Goal: Find specific page/section: Find specific page/section

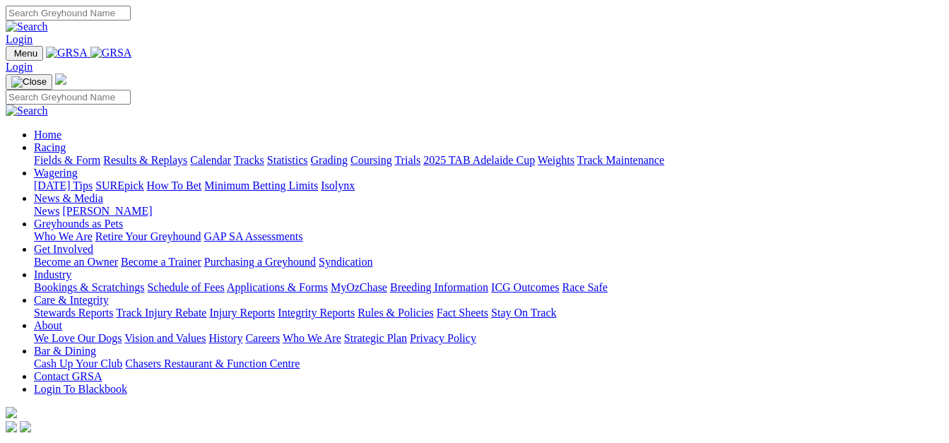
scroll to position [565, 0]
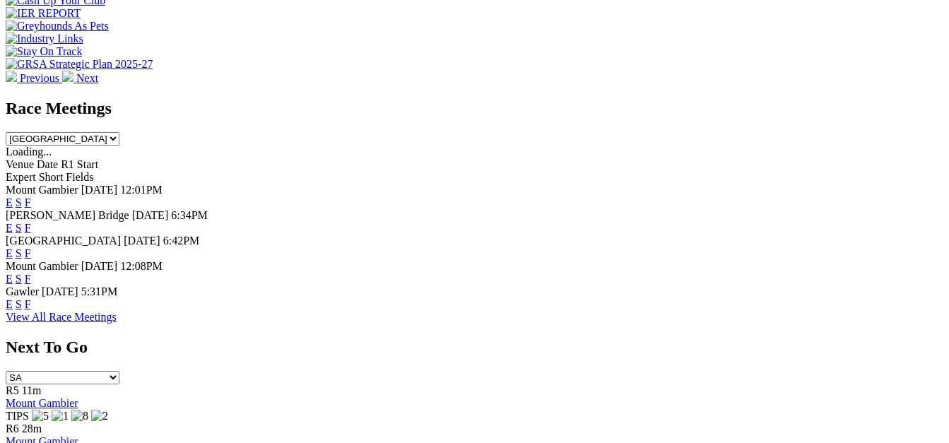
click at [31, 222] on link "F" at bounding box center [28, 228] width 6 height 12
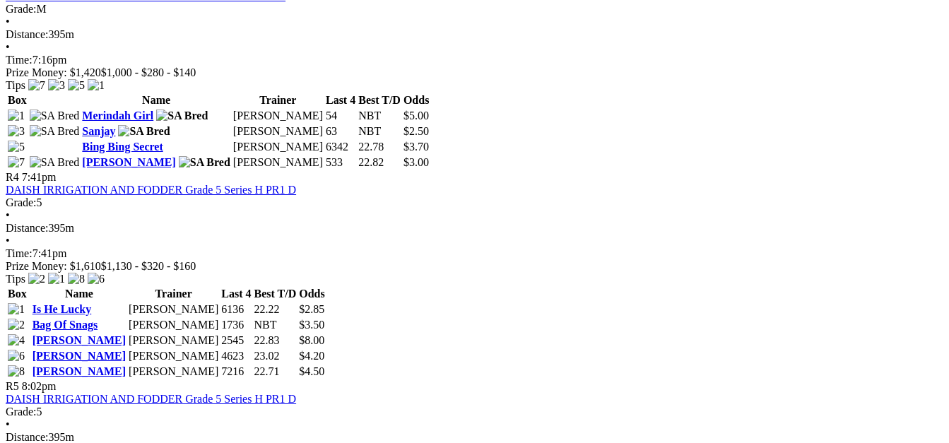
scroll to position [1060, 0]
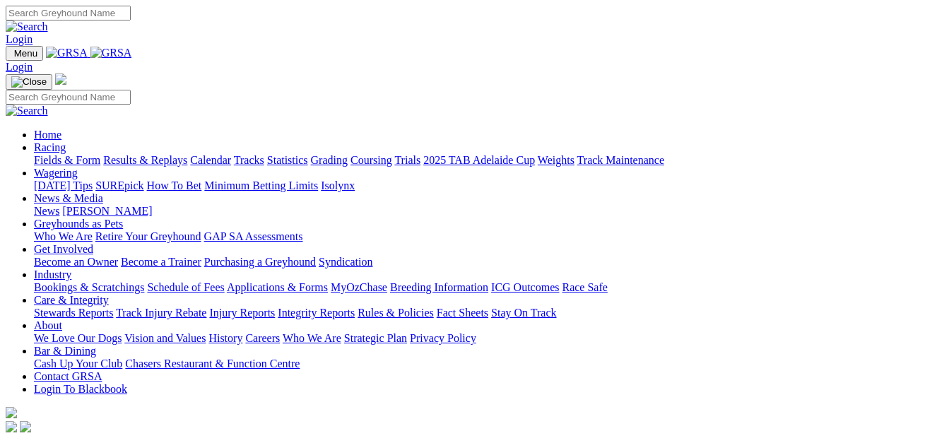
scroll to position [567, 0]
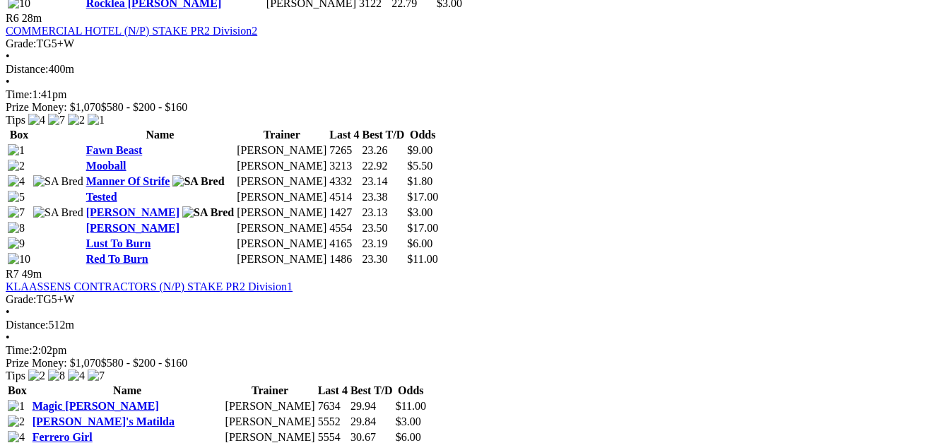
scroll to position [2191, 0]
